Goal: Task Accomplishment & Management: Complete application form

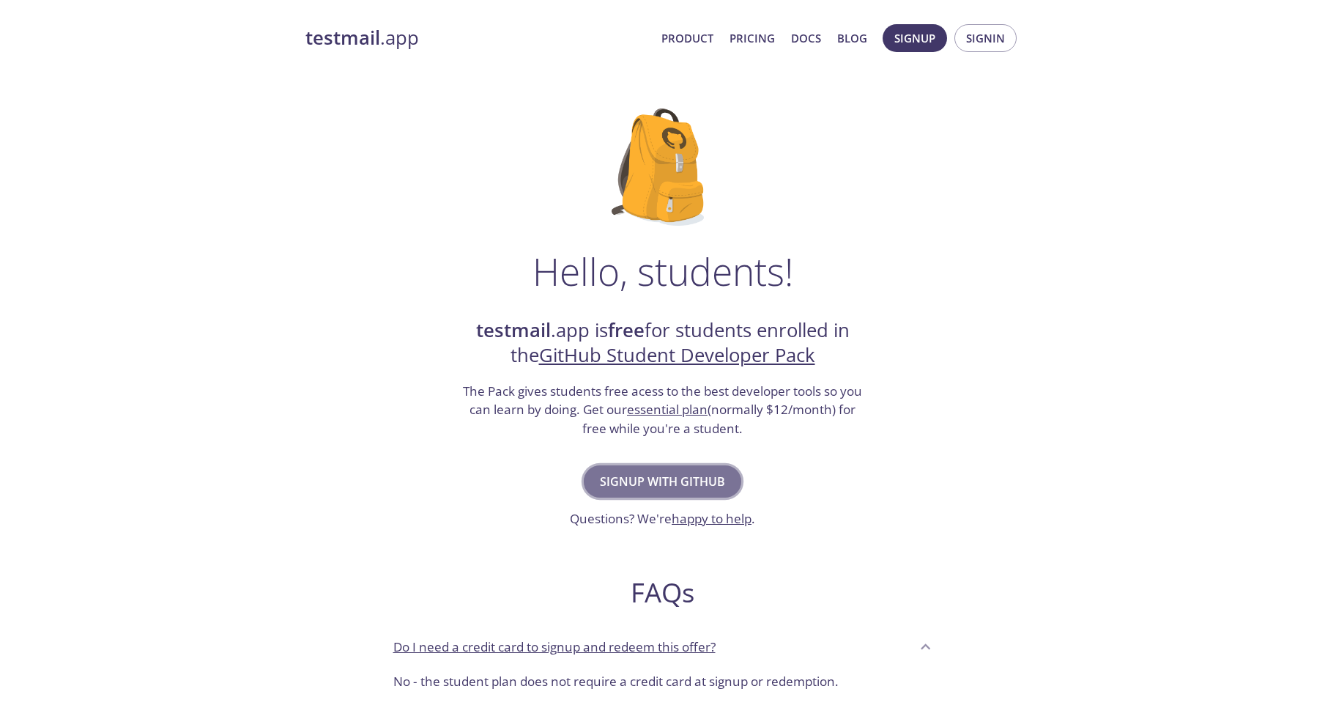
click at [668, 484] on span "Signup with GitHub" at bounding box center [662, 481] width 125 height 21
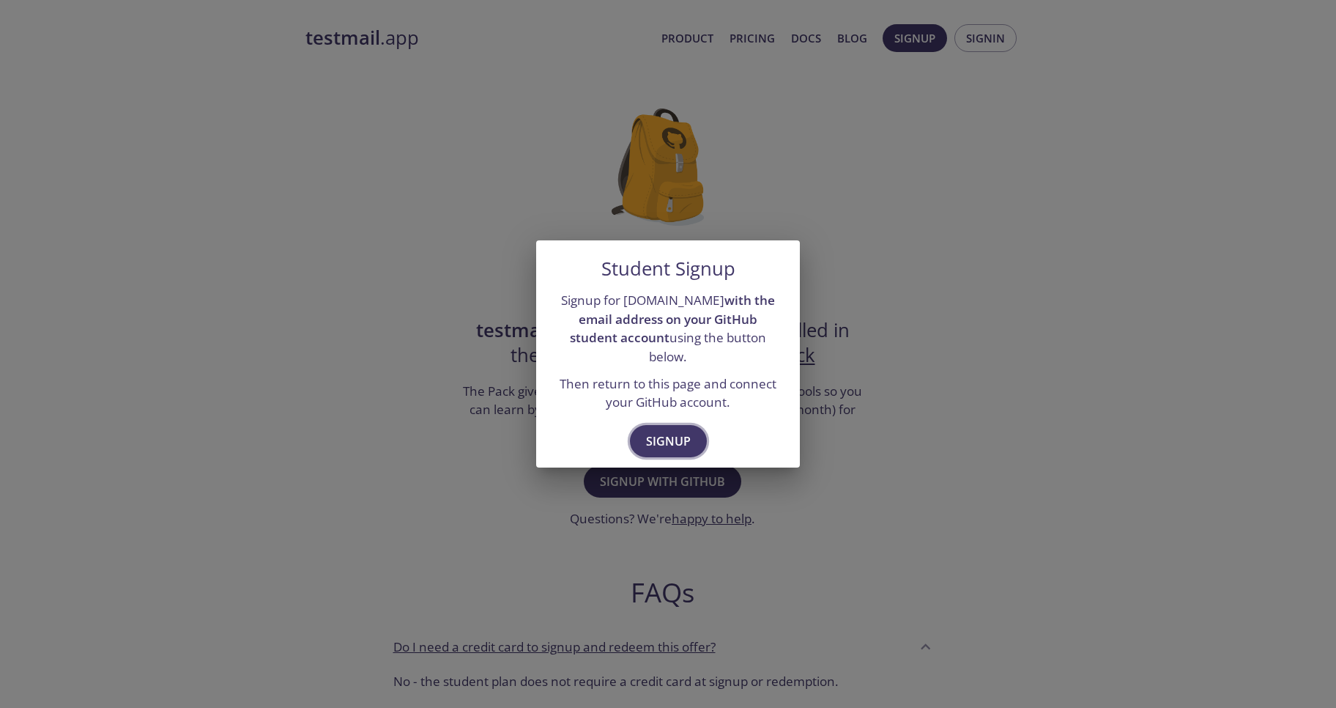
click at [677, 434] on span "Signup" at bounding box center [668, 441] width 45 height 21
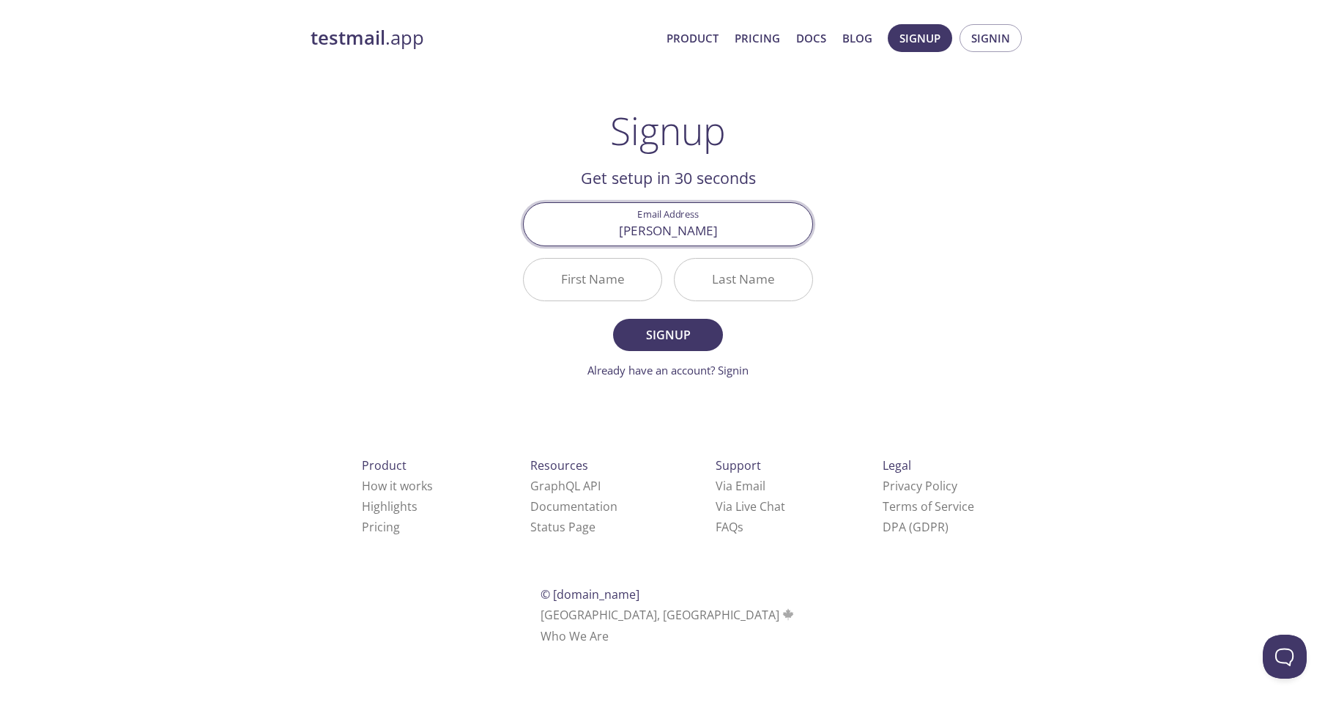
type input "[EMAIL_ADDRESS][DOMAIN_NAME]"
click at [610, 286] on input "First Name" at bounding box center [593, 280] width 138 height 42
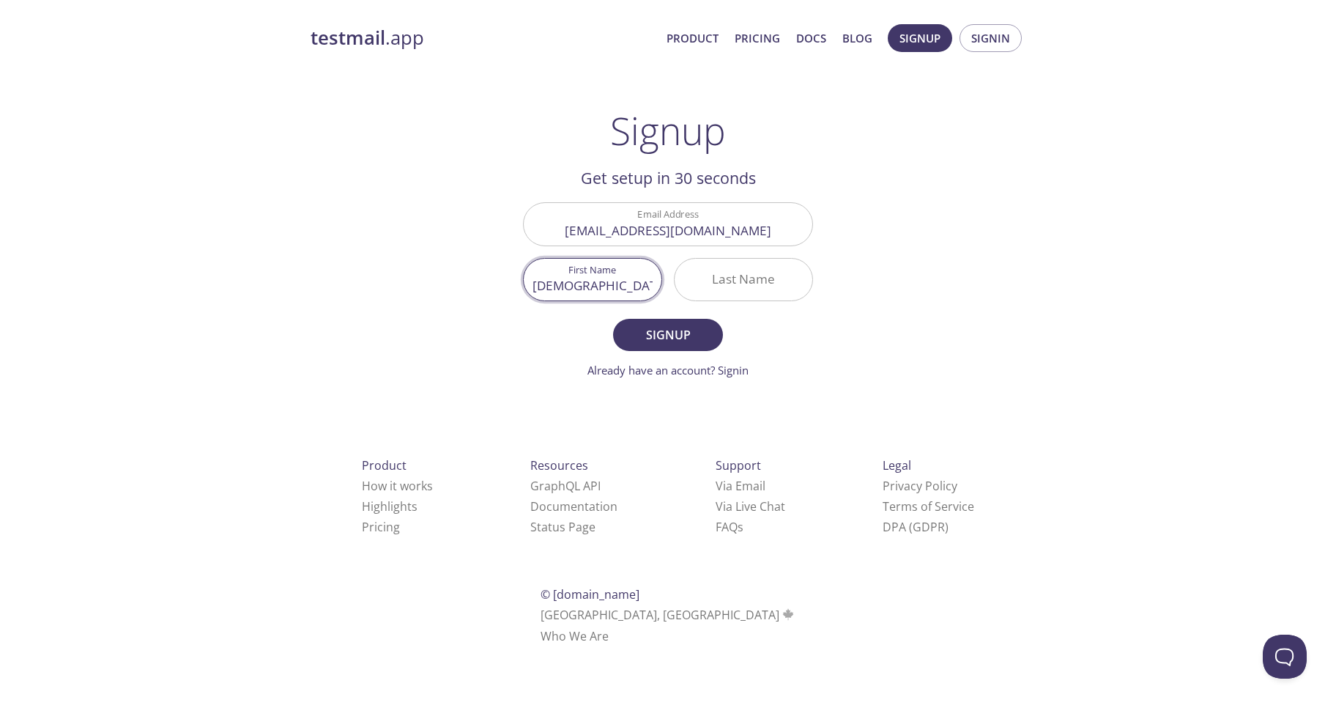
type input "[DEMOGRAPHIC_DATA]"
type input "[PERSON_NAME]"
click at [653, 321] on button "Signup" at bounding box center [668, 335] width 110 height 32
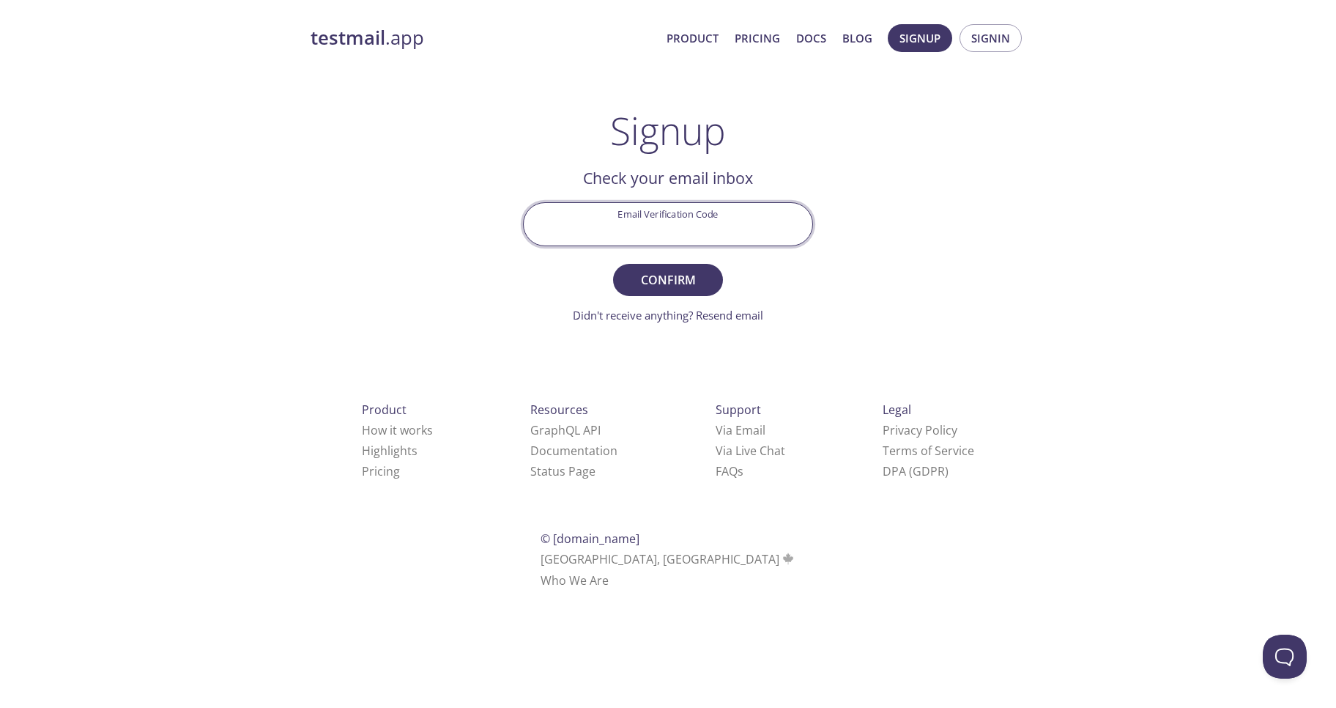
click at [725, 237] on input "Email Verification Code" at bounding box center [668, 224] width 289 height 42
paste input "ABQPYDH"
type input "ABQPYDH"
click at [697, 279] on span "Confirm" at bounding box center [668, 280] width 78 height 21
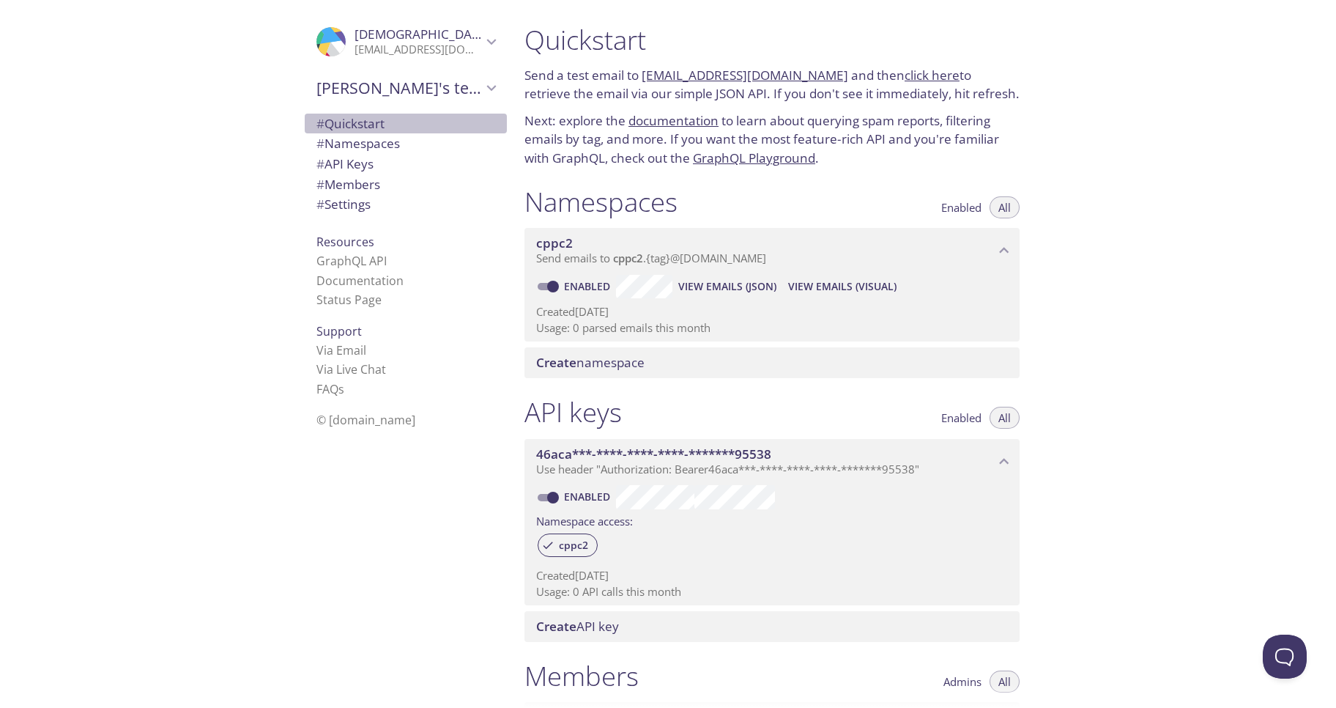
click at [373, 119] on span "# Quickstart" at bounding box center [351, 123] width 68 height 17
click at [714, 78] on link "[EMAIL_ADDRESS][DOMAIN_NAME]" at bounding box center [745, 75] width 207 height 17
click at [907, 76] on link "click here" at bounding box center [932, 75] width 55 height 17
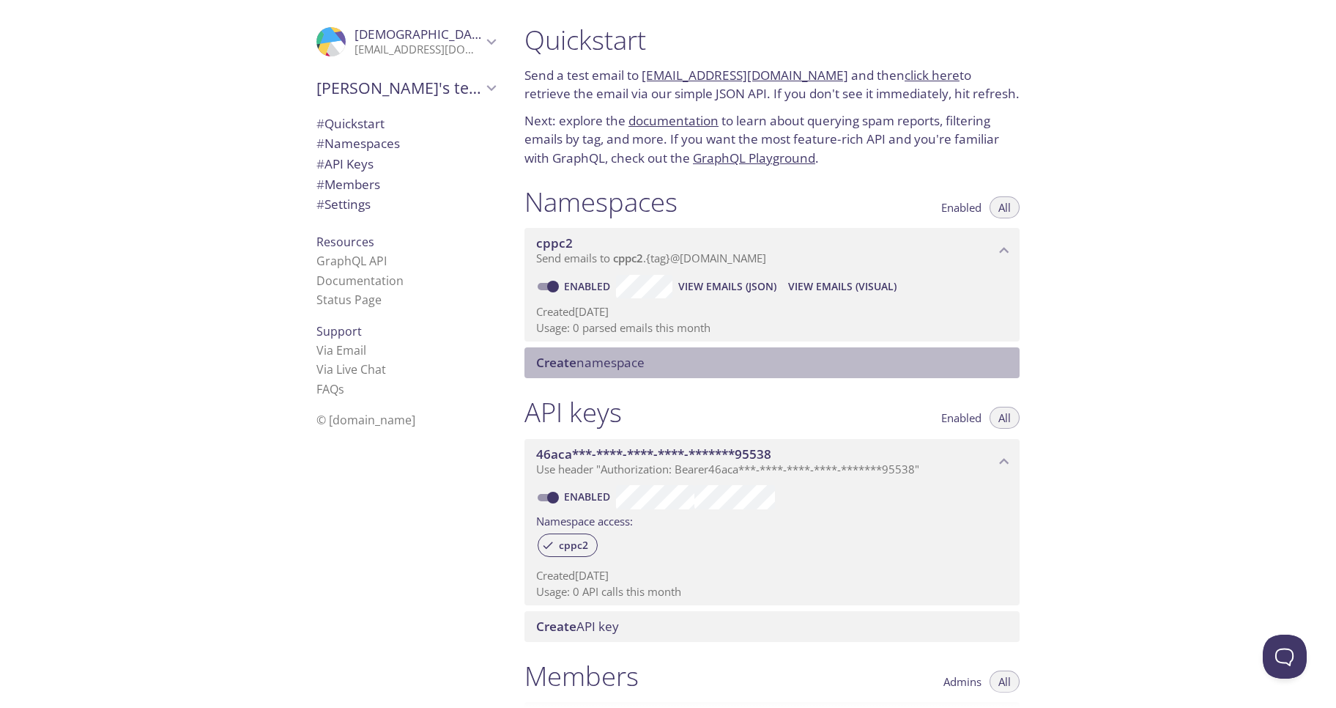
click at [599, 369] on span "Create namespace" at bounding box center [590, 362] width 108 height 17
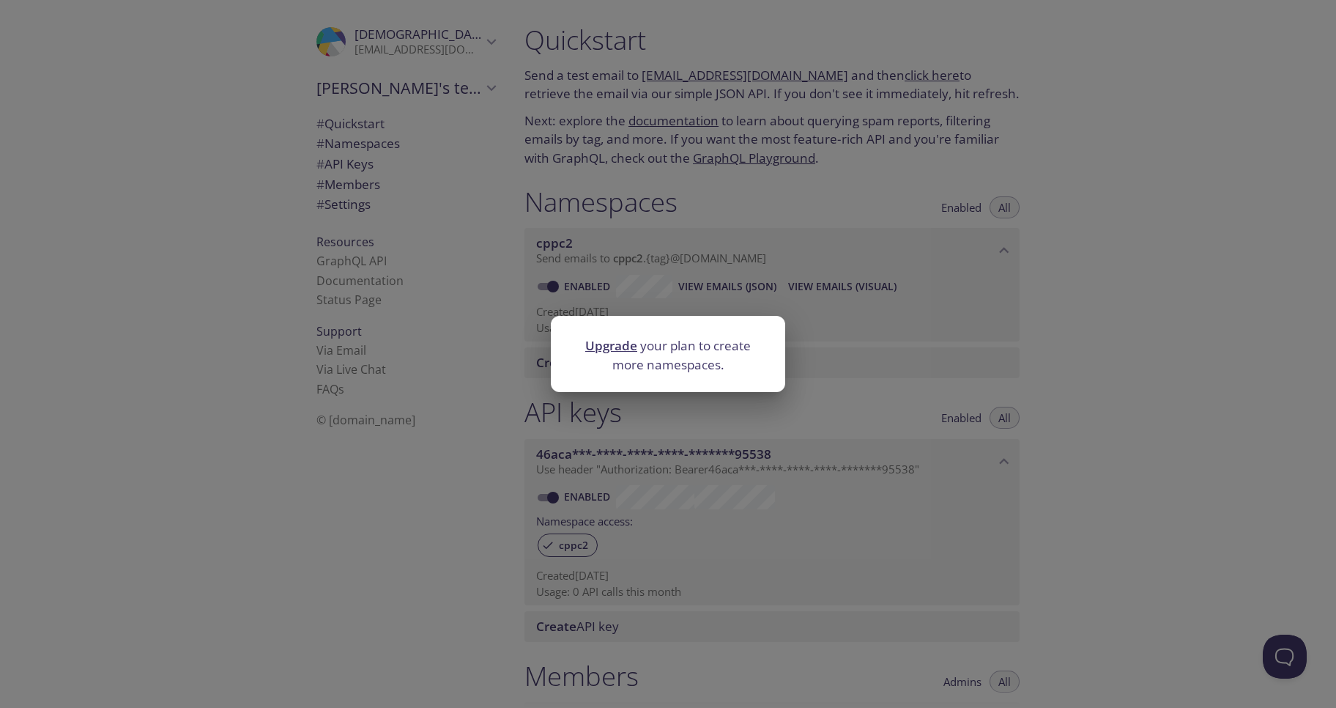
click at [606, 343] on link "Upgrade" at bounding box center [611, 345] width 52 height 17
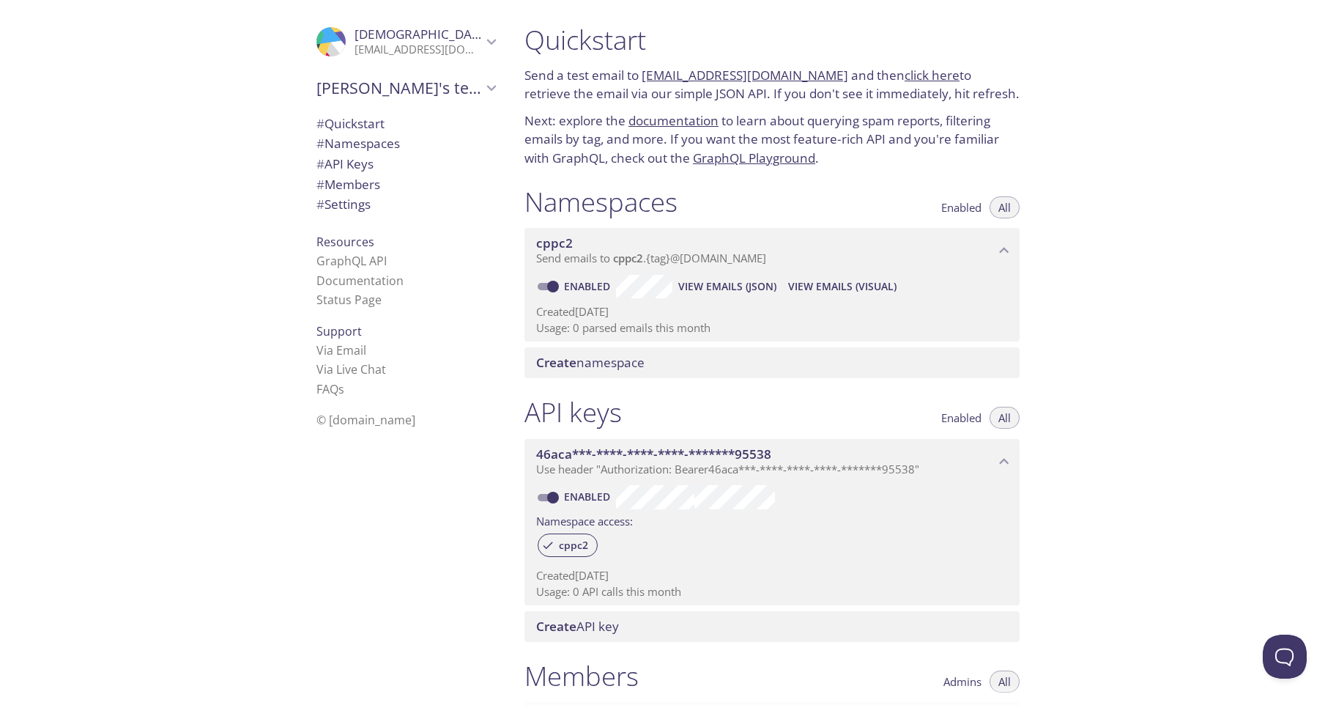
click at [843, 291] on span "View Emails (Visual)" at bounding box center [842, 287] width 108 height 18
click at [482, 41] on icon "Muhammad Nasir" at bounding box center [491, 41] width 19 height 19
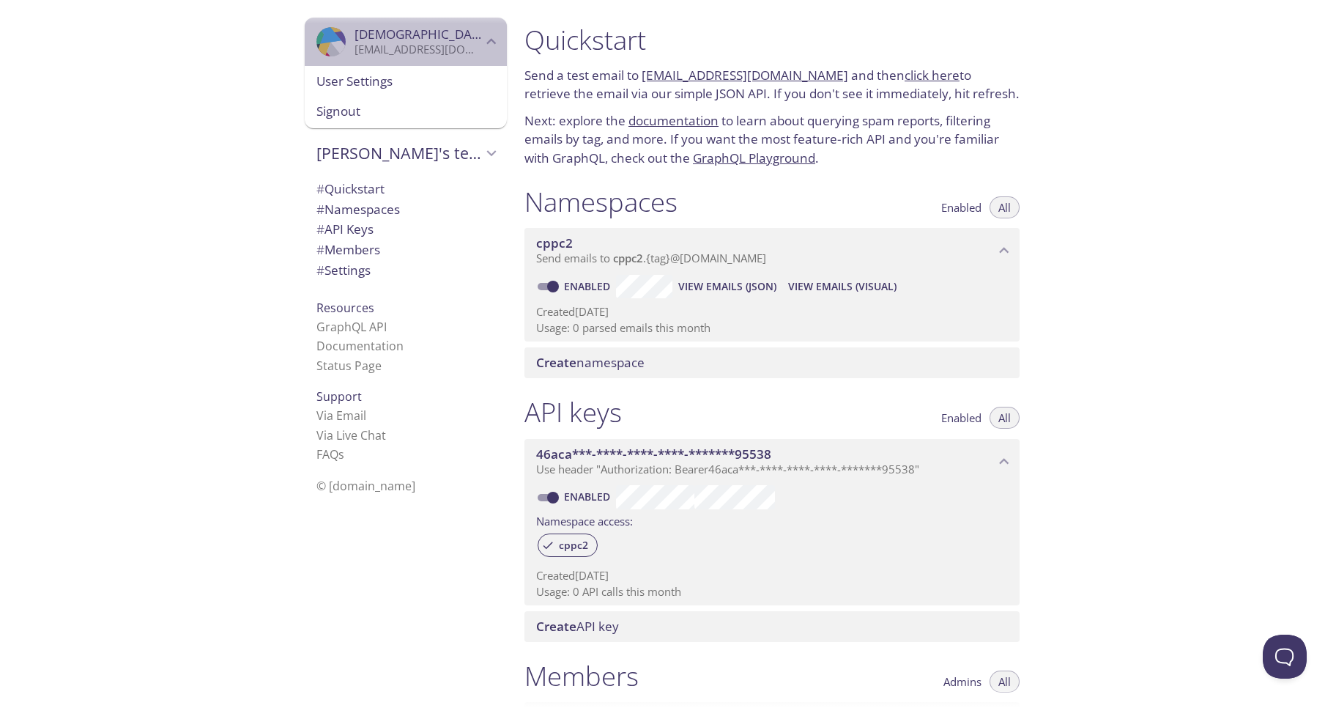
click at [482, 41] on icon "Muhammad Nasir" at bounding box center [491, 41] width 19 height 19
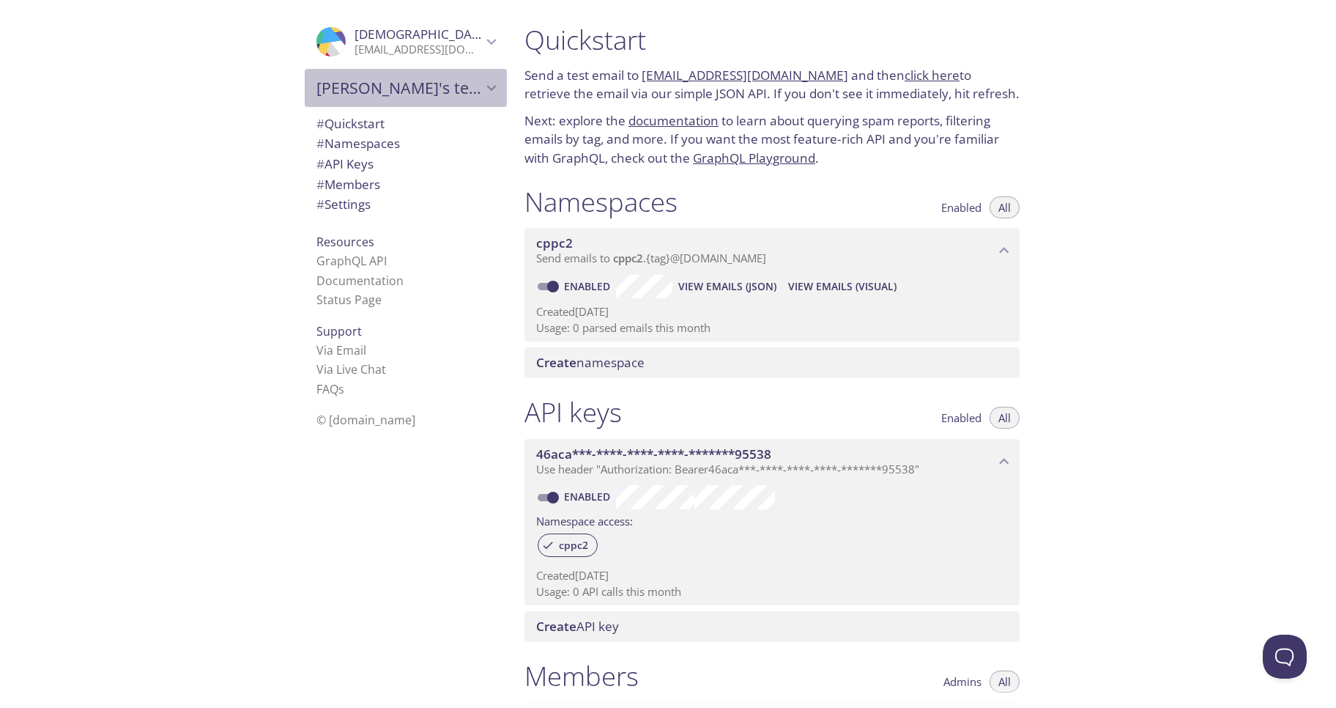
click at [462, 81] on span "[PERSON_NAME]'s team" at bounding box center [400, 88] width 166 height 21
drag, startPoint x: 641, startPoint y: 73, endPoint x: 824, endPoint y: 75, distance: 182.5
click at [824, 75] on p "Send a test email to [EMAIL_ADDRESS][DOMAIN_NAME] and then click here to retrie…" at bounding box center [772, 84] width 495 height 37
copy p "[EMAIL_ADDRESS][DOMAIN_NAME]"
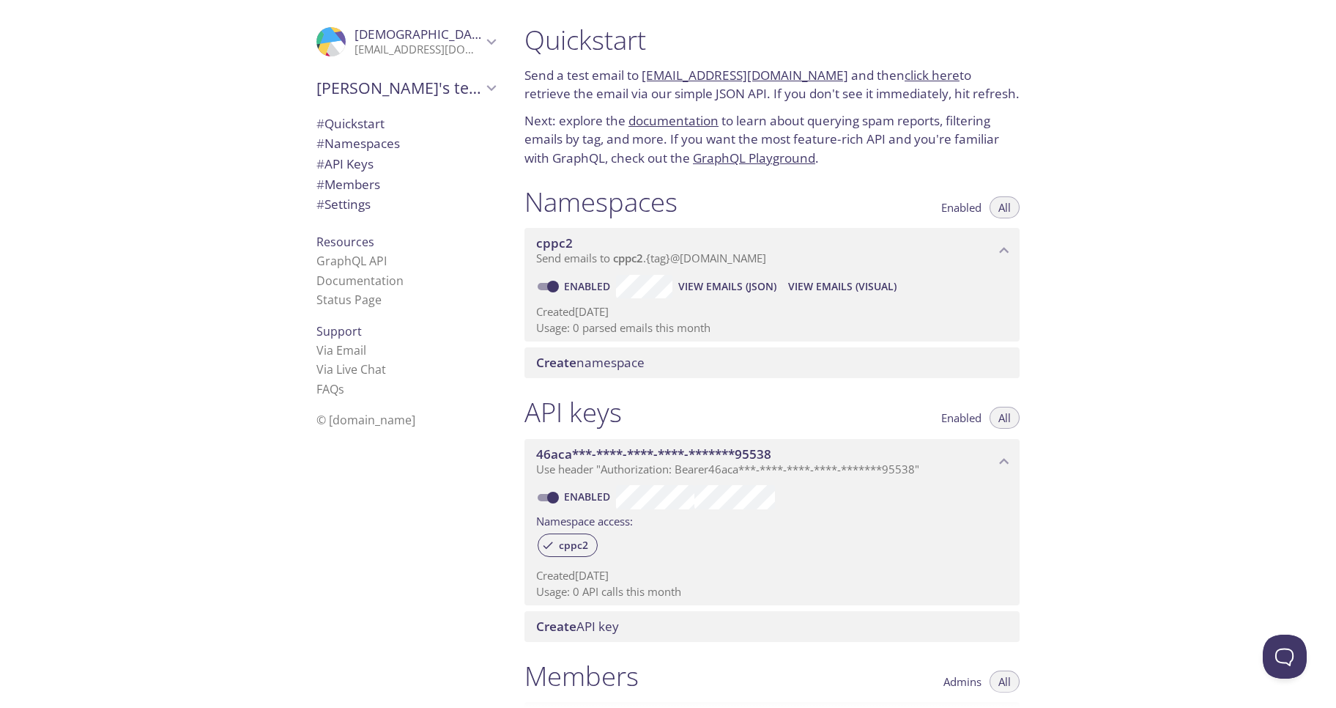
click at [913, 141] on p "Next: explore the documentation to learn about querying spam reports, filtering…" at bounding box center [772, 139] width 495 height 56
